Goal: Information Seeking & Learning: Find specific fact

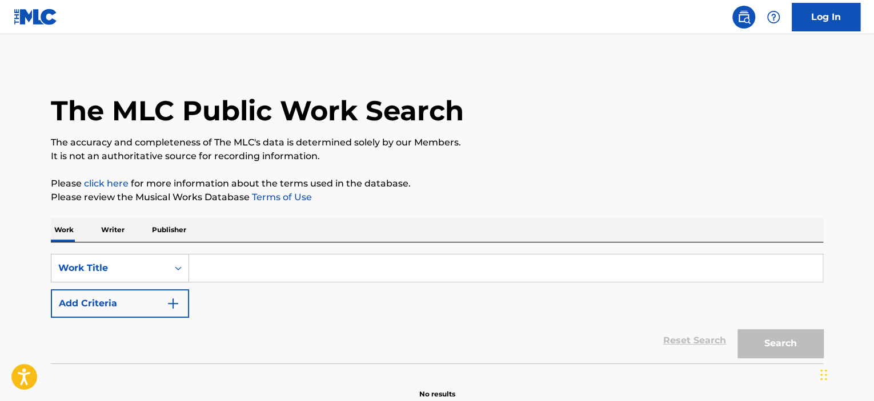
click at [248, 273] on input "Search Form" at bounding box center [505, 268] width 633 height 27
paste input "MYSTERIOUS CREATURES"
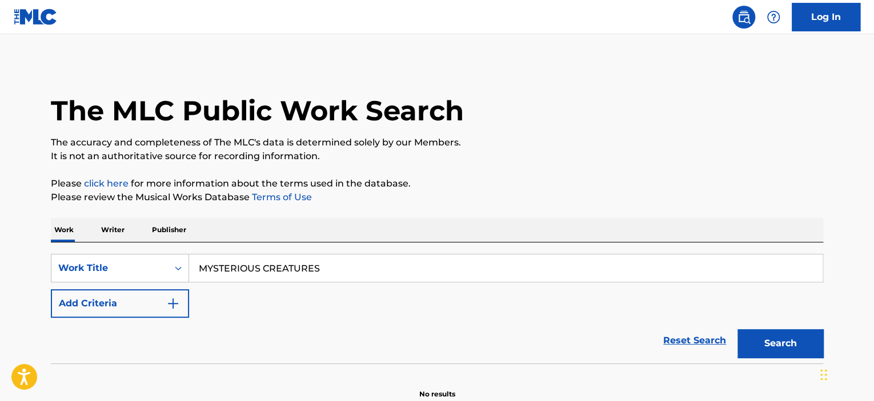
type input "MYSTERIOUS CREATURES"
click at [737, 329] on button "Search" at bounding box center [780, 343] width 86 height 29
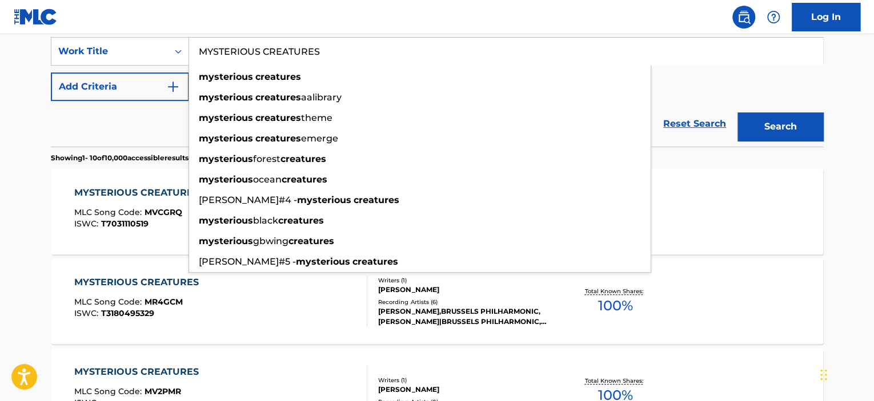
scroll to position [228, 0]
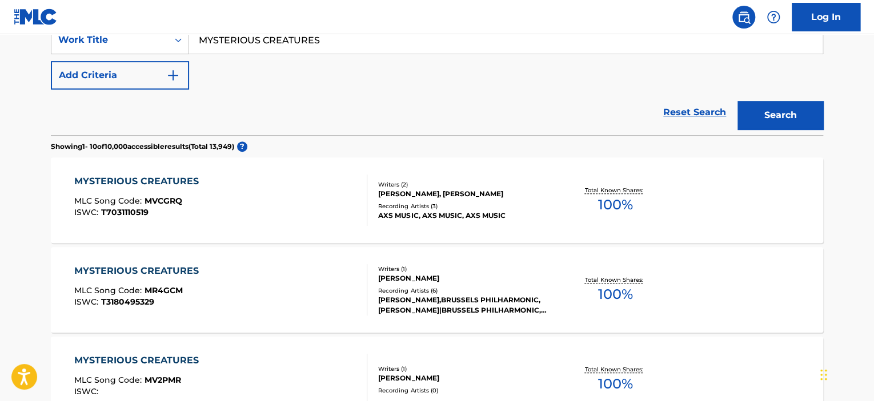
click at [132, 76] on button "Add Criteria" at bounding box center [120, 75] width 138 height 29
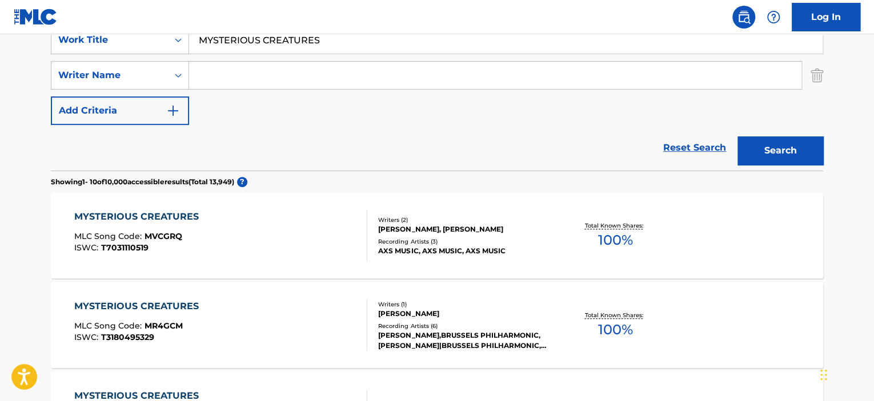
click at [341, 81] on input "Search Form" at bounding box center [495, 75] width 612 height 27
drag, startPoint x: 314, startPoint y: 68, endPoint x: 124, endPoint y: 68, distance: 189.6
click at [124, 68] on div "SearchWithCriteria30970797-7654-42d7-9c71-71a26a40749b Writer Name ω" at bounding box center [437, 75] width 772 height 29
paste input "[PERSON_NAME]"
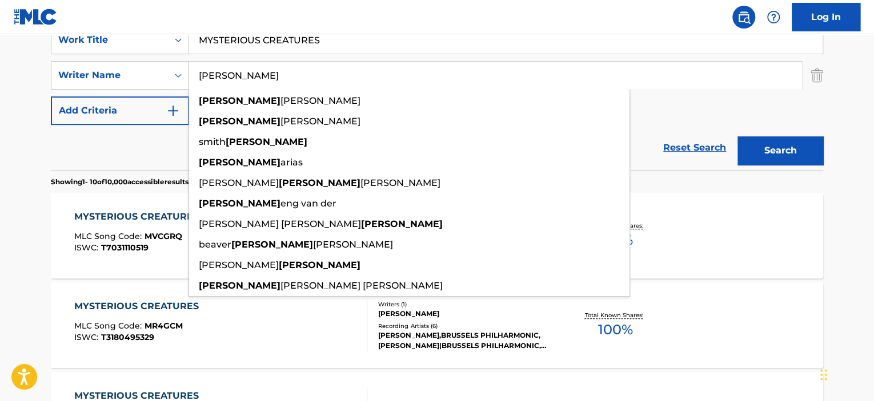
type input "[PERSON_NAME]"
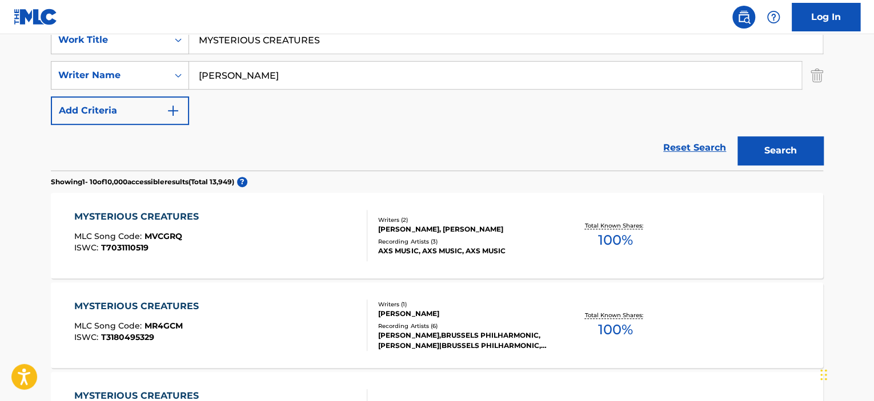
click at [774, 155] on button "Search" at bounding box center [780, 150] width 86 height 29
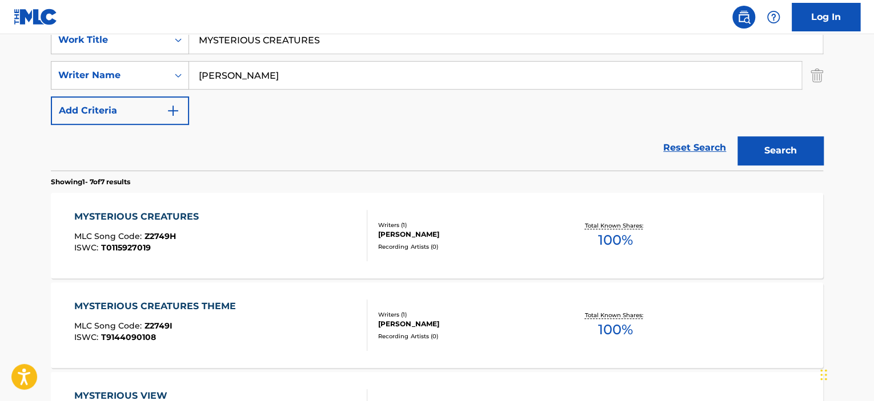
click at [296, 232] on div "MYSTERIOUS CREATURES MLC Song Code : Z2749H ISWC : T0115927019" at bounding box center [220, 235] width 293 height 51
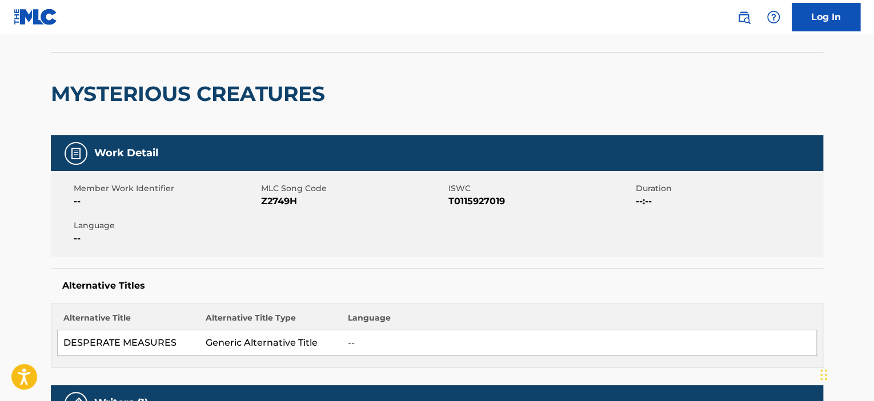
scroll to position [45, 0]
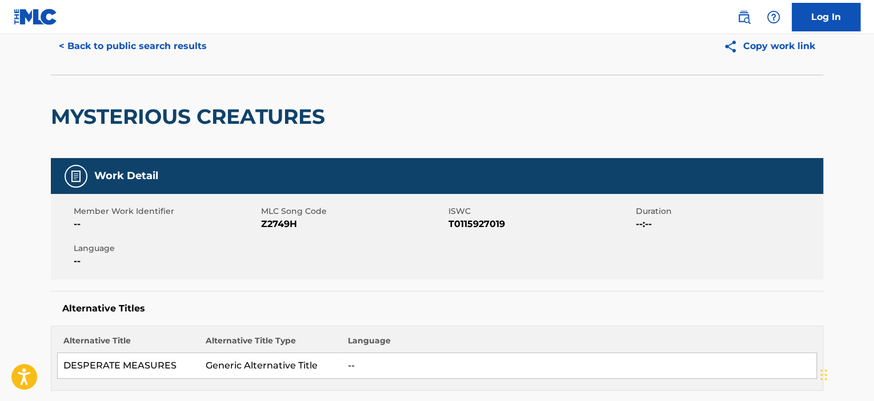
click at [163, 49] on button "< Back to public search results" at bounding box center [133, 46] width 164 height 29
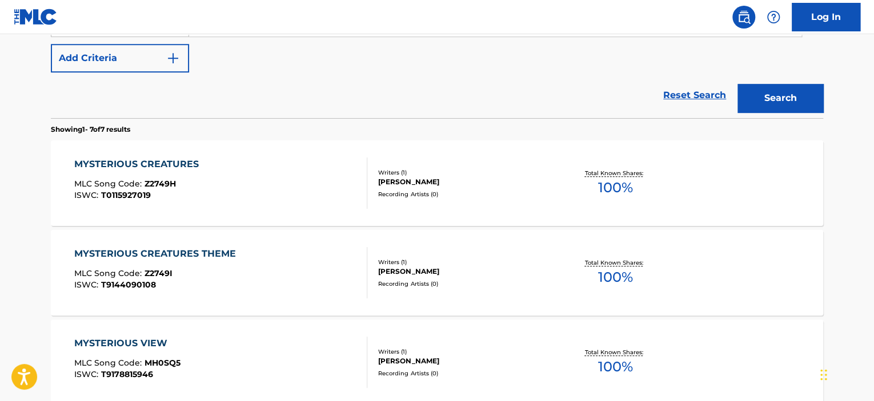
scroll to position [285, 0]
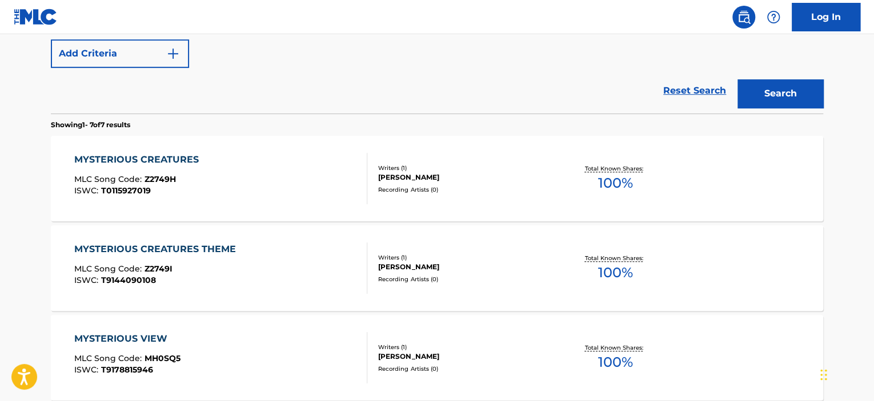
click at [323, 183] on div "MYSTERIOUS CREATURES MLC Song Code : Z2749H ISWC : T0115927019" at bounding box center [220, 178] width 293 height 51
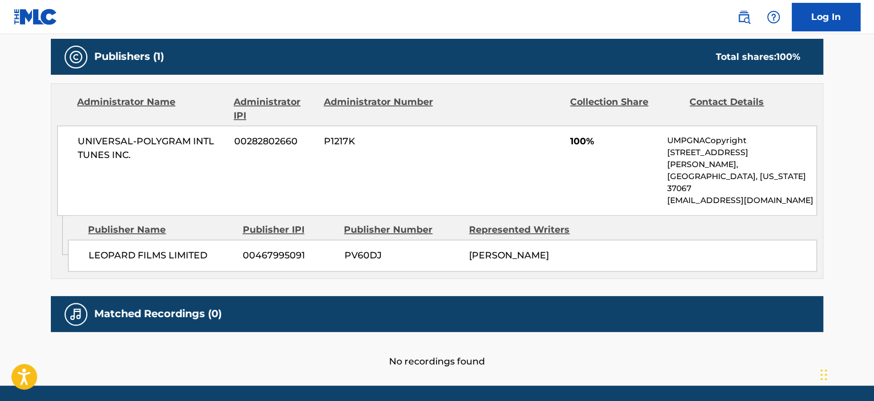
scroll to position [559, 0]
